Goal: Task Accomplishment & Management: Use online tool/utility

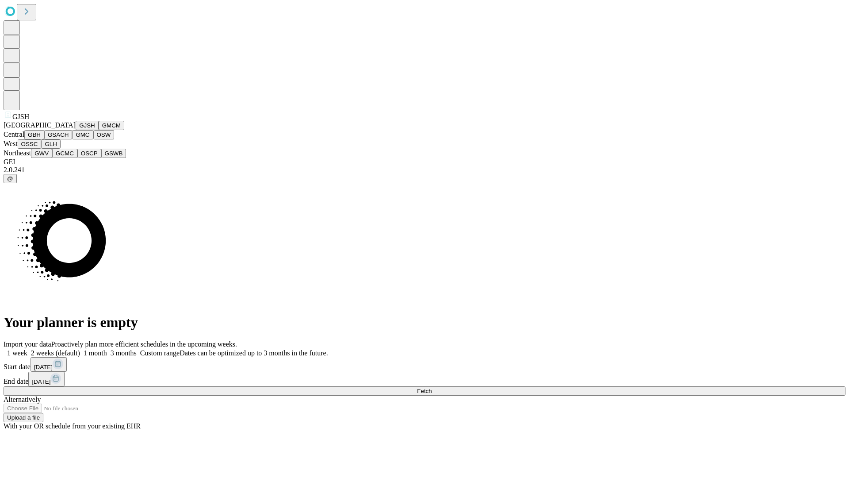
click at [76, 130] on button "GJSH" at bounding box center [87, 125] width 23 height 9
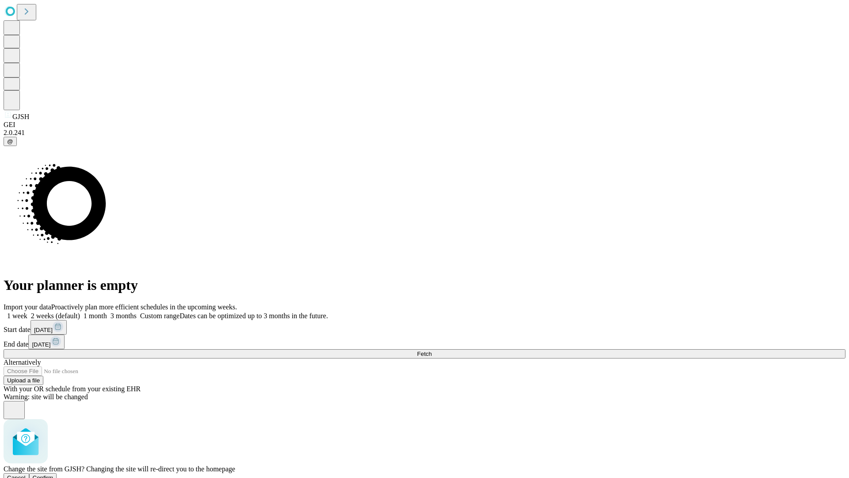
click at [54, 474] on span "Confirm" at bounding box center [43, 477] width 21 height 7
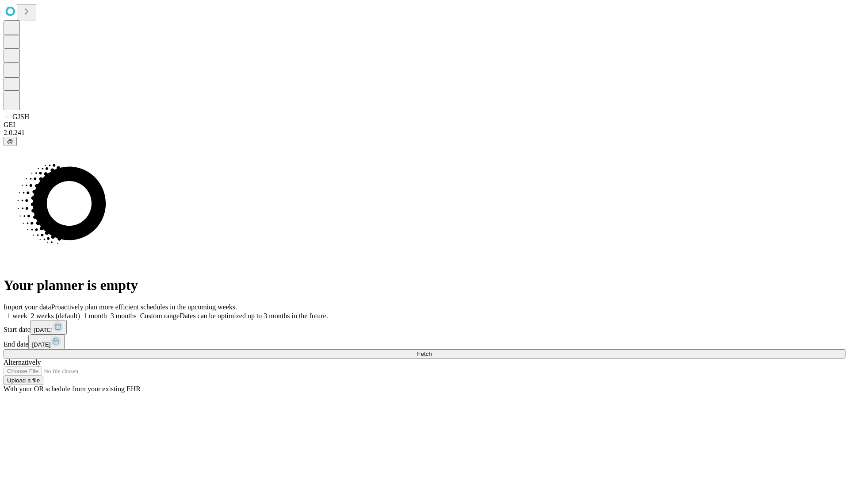
click at [80, 312] on label "2 weeks (default)" at bounding box center [53, 316] width 53 height 8
click at [432, 350] on span "Fetch" at bounding box center [424, 353] width 15 height 7
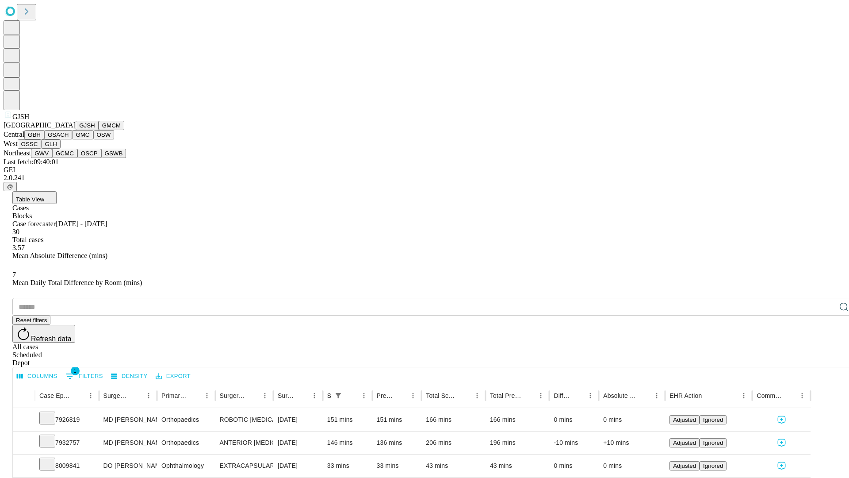
click at [99, 130] on button "GMCM" at bounding box center [112, 125] width 26 height 9
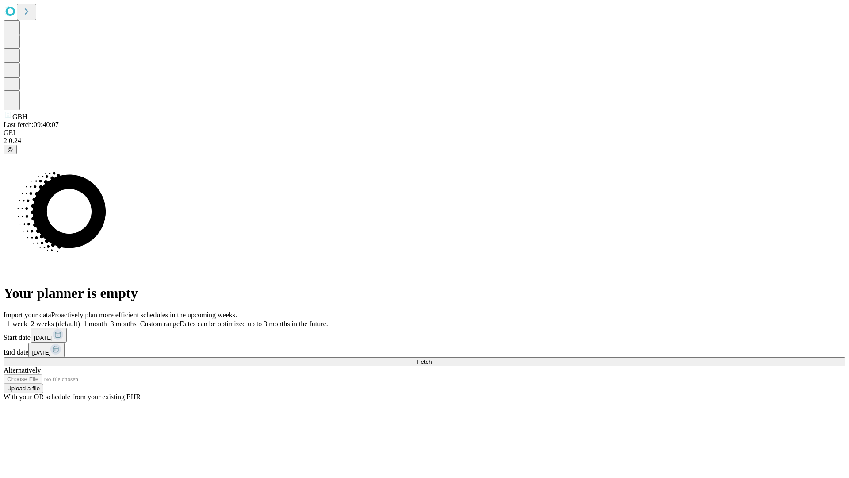
click at [80, 320] on label "2 weeks (default)" at bounding box center [53, 324] width 53 height 8
click at [432, 358] on span "Fetch" at bounding box center [424, 361] width 15 height 7
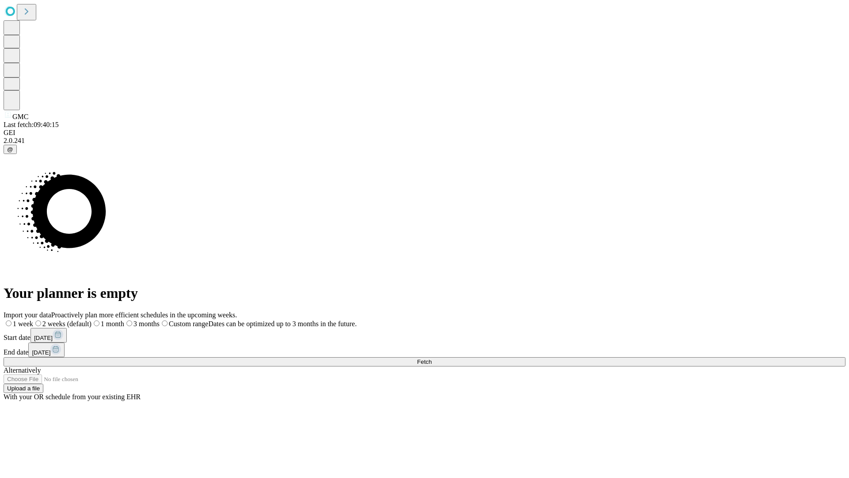
click at [92, 320] on label "2 weeks (default)" at bounding box center [62, 324] width 58 height 8
click at [432, 358] on span "Fetch" at bounding box center [424, 361] width 15 height 7
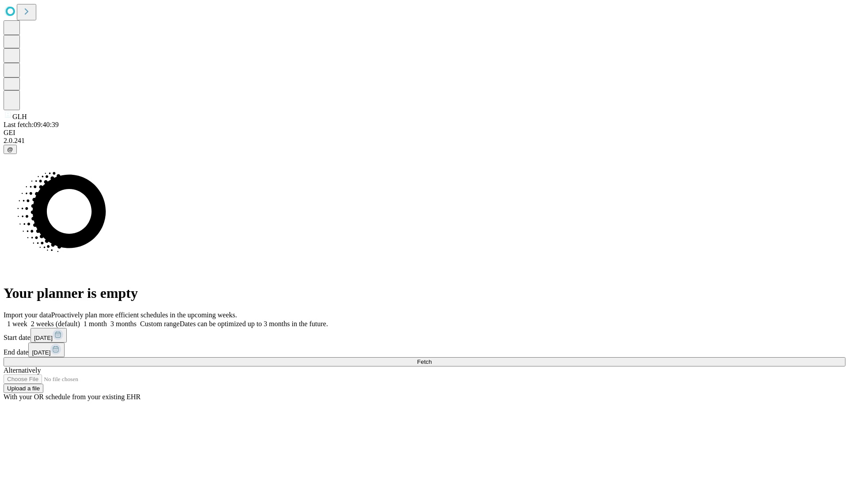
click at [80, 320] on label "2 weeks (default)" at bounding box center [53, 324] width 53 height 8
click at [432, 358] on span "Fetch" at bounding box center [424, 361] width 15 height 7
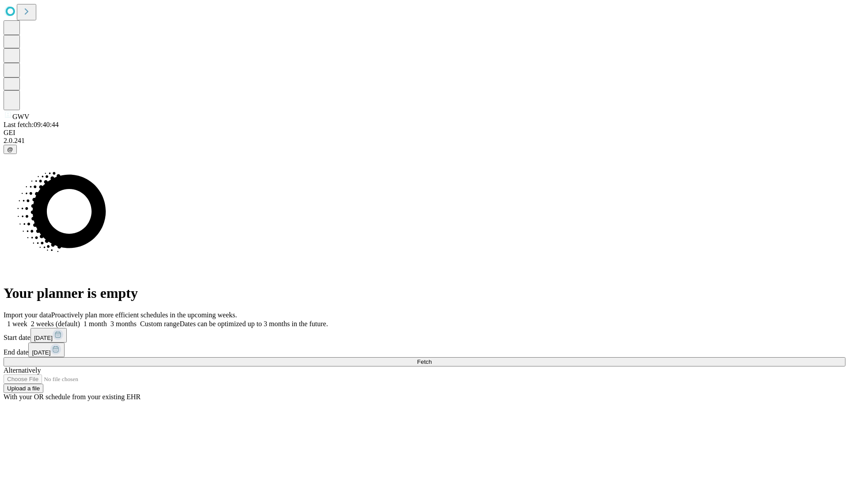
click at [80, 320] on label "2 weeks (default)" at bounding box center [53, 324] width 53 height 8
click at [432, 358] on span "Fetch" at bounding box center [424, 361] width 15 height 7
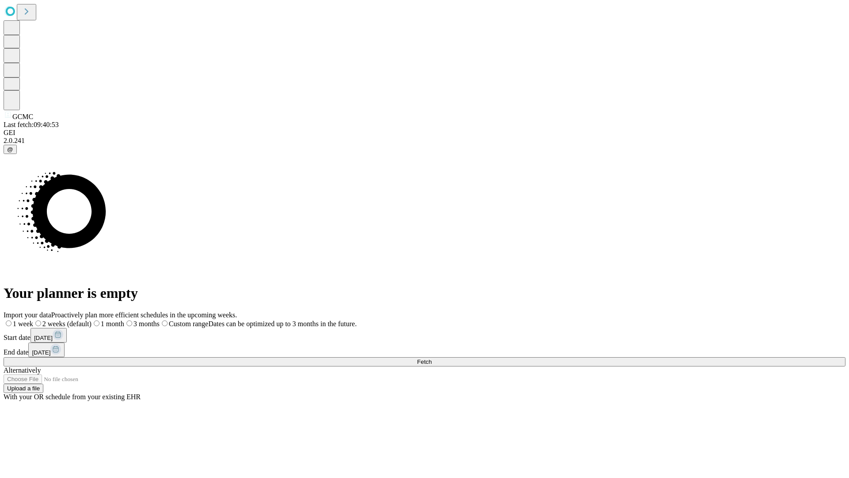
click at [92, 320] on label "2 weeks (default)" at bounding box center [62, 324] width 58 height 8
click at [432, 358] on span "Fetch" at bounding box center [424, 361] width 15 height 7
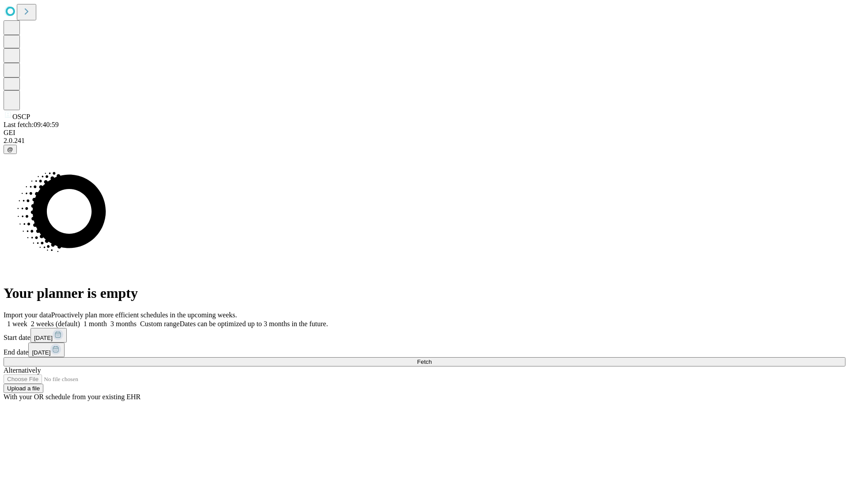
click at [80, 320] on label "2 weeks (default)" at bounding box center [53, 324] width 53 height 8
click at [432, 358] on span "Fetch" at bounding box center [424, 361] width 15 height 7
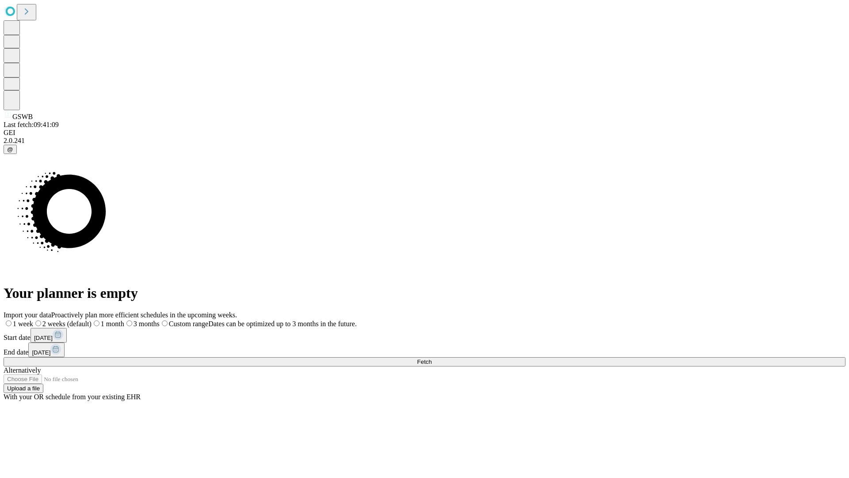
click at [92, 320] on label "2 weeks (default)" at bounding box center [62, 324] width 58 height 8
click at [432, 358] on span "Fetch" at bounding box center [424, 361] width 15 height 7
